Goal: Information Seeking & Learning: Learn about a topic

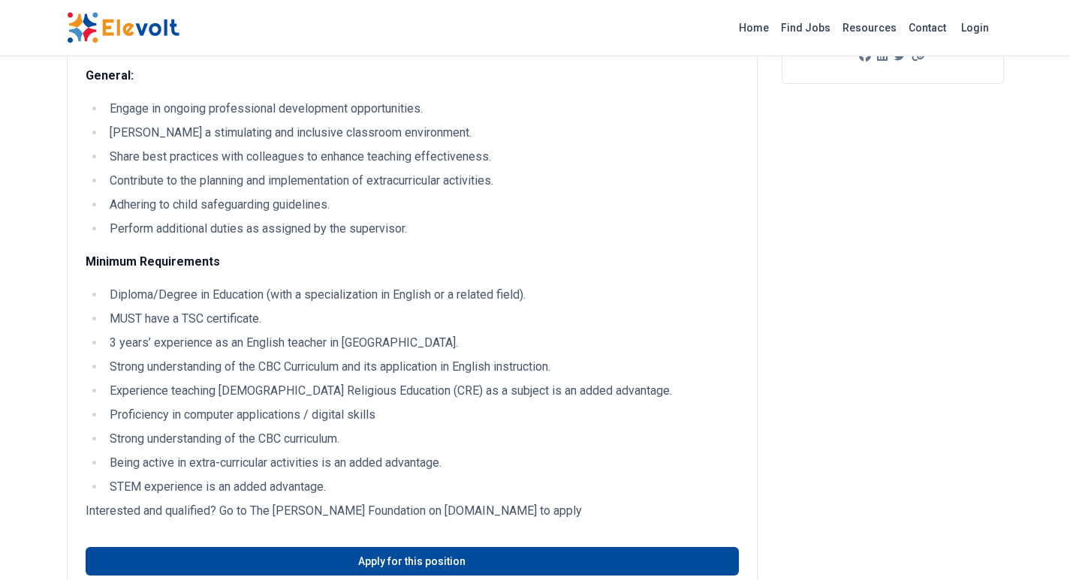
scroll to position [450, 0]
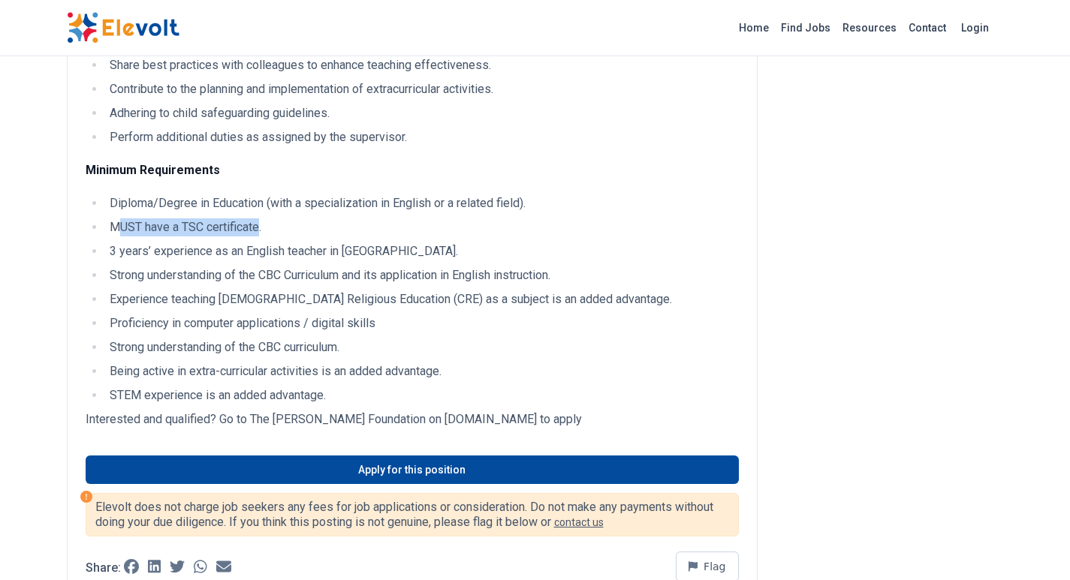
drag, startPoint x: 262, startPoint y: 227, endPoint x: 123, endPoint y: 227, distance: 138.9
click at [123, 227] on li "MUST have a TSC certificate." at bounding box center [422, 227] width 634 height 18
drag, startPoint x: 521, startPoint y: 252, endPoint x: 342, endPoint y: 253, distance: 178.7
click at [342, 253] on li "3 years’ experience as an English teacher in [GEOGRAPHIC_DATA]." at bounding box center [422, 252] width 634 height 18
click at [239, 255] on li "3 years’ experience as an English teacher in [GEOGRAPHIC_DATA]." at bounding box center [422, 252] width 634 height 18
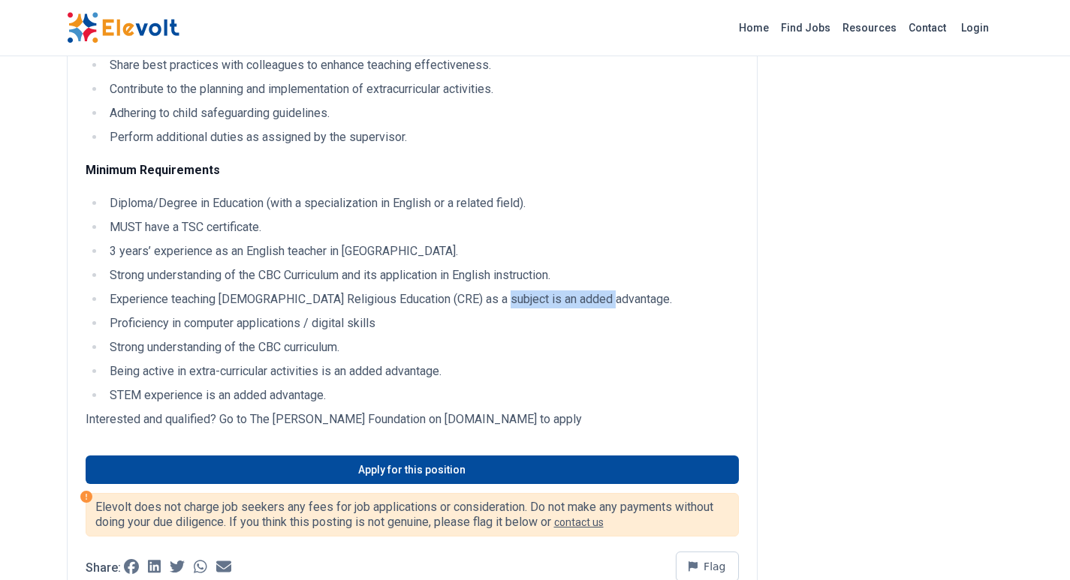
drag, startPoint x: 598, startPoint y: 303, endPoint x: 483, endPoint y: 303, distance: 115.6
click at [483, 303] on li "Experience teaching [DEMOGRAPHIC_DATA] Religious Education (CRE) as a subject i…" at bounding box center [422, 300] width 634 height 18
drag, startPoint x: 215, startPoint y: 327, endPoint x: 324, endPoint y: 325, distance: 109.6
click at [324, 325] on li "Proficiency in computer applications / digital skills" at bounding box center [422, 324] width 634 height 18
drag, startPoint x: 135, startPoint y: 351, endPoint x: 271, endPoint y: 348, distance: 135.9
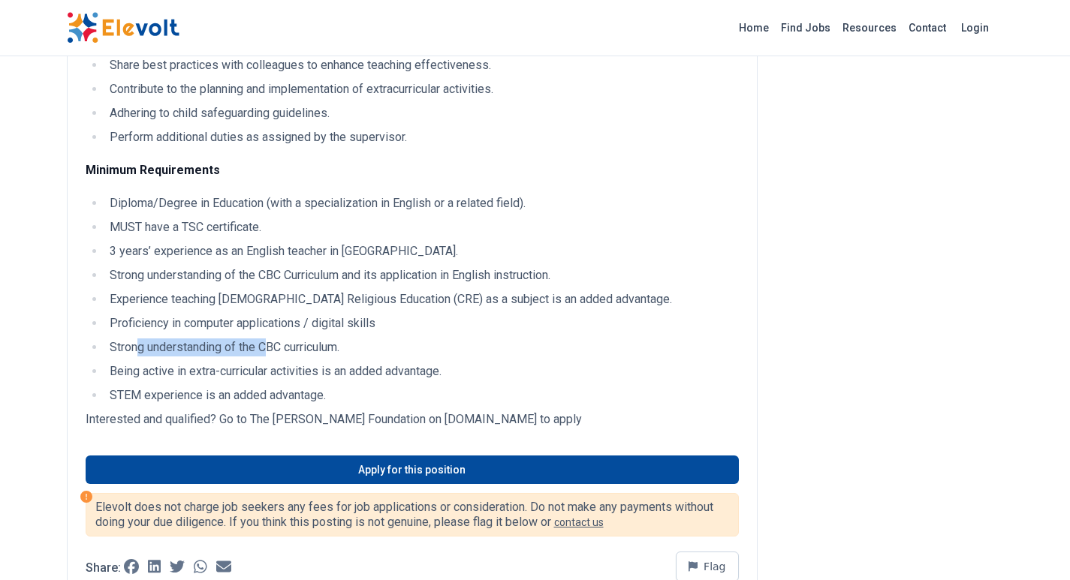
click at [271, 348] on li "Strong understanding of the CBC curriculum." at bounding box center [422, 348] width 634 height 18
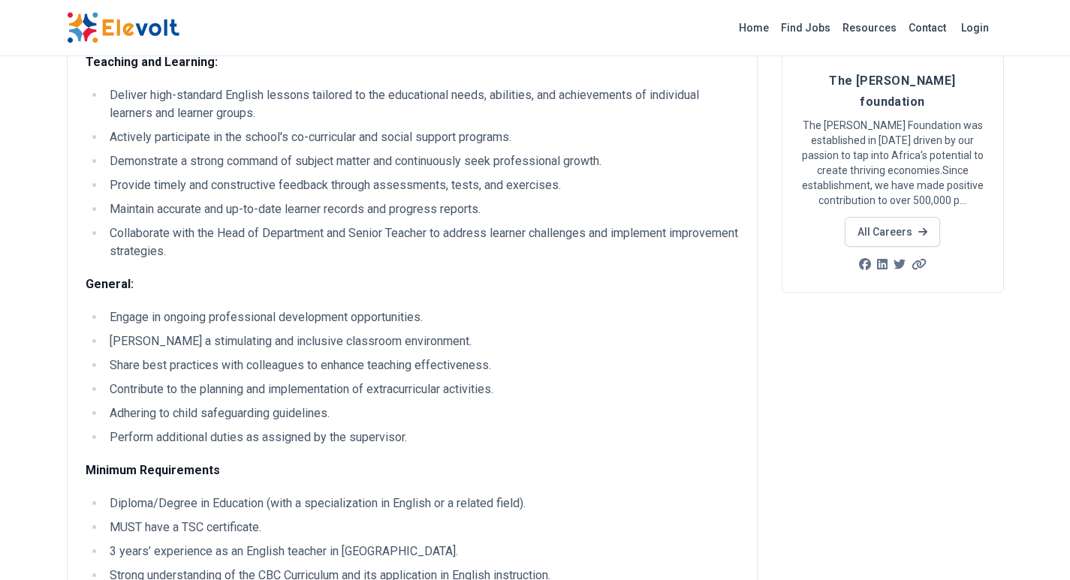
scroll to position [0, 0]
